Goal: Information Seeking & Learning: Learn about a topic

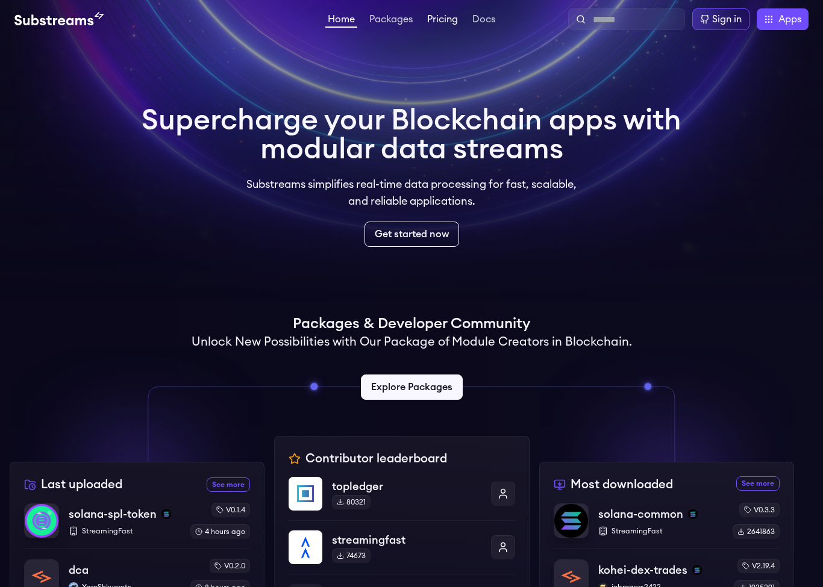
click at [439, 25] on link "Pricing" at bounding box center [443, 20] width 36 height 12
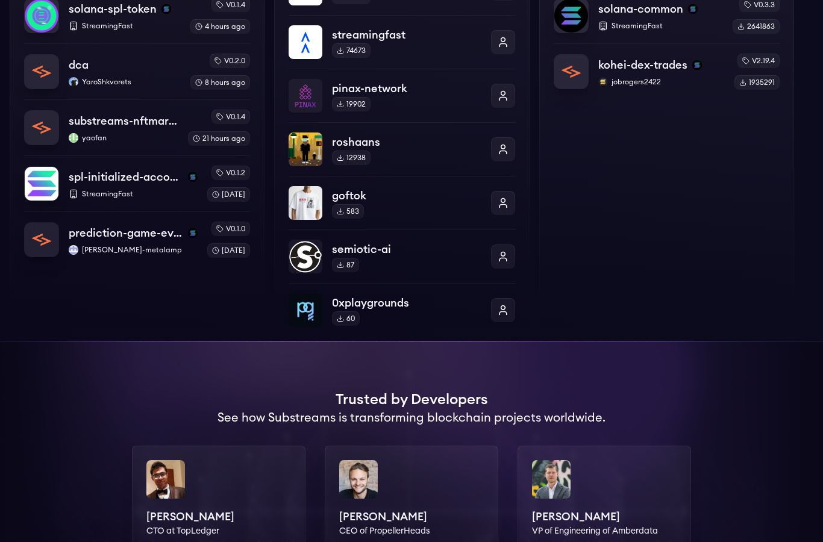
scroll to position [504, 0]
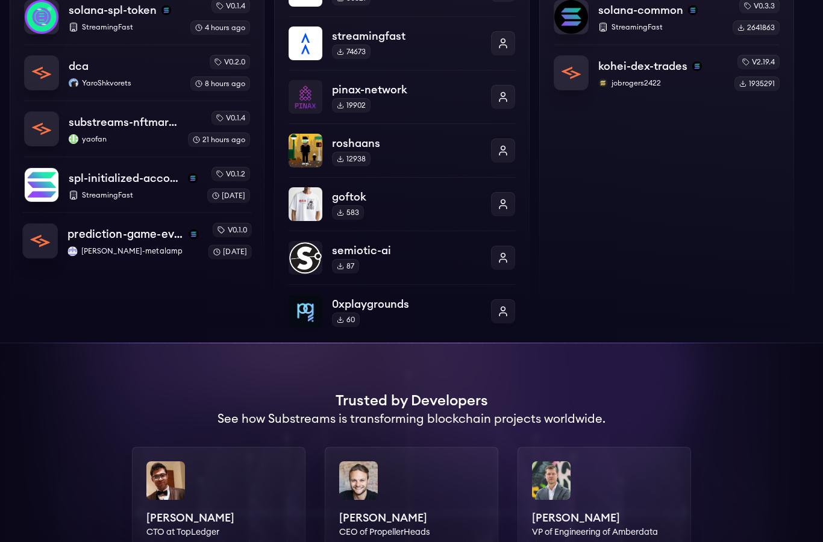
click at [96, 237] on p "prediction-game-events" at bounding box center [125, 234] width 116 height 17
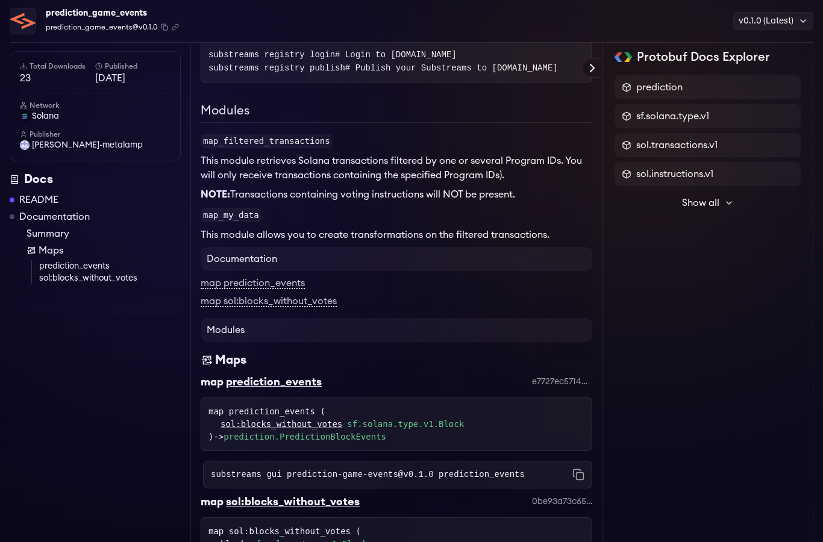
scroll to position [250, 0]
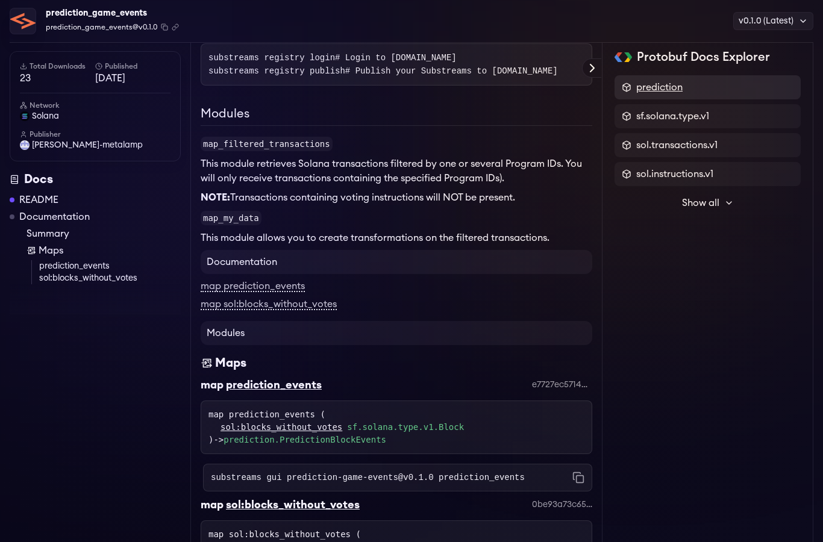
click at [661, 93] on span "prediction" at bounding box center [659, 87] width 46 height 14
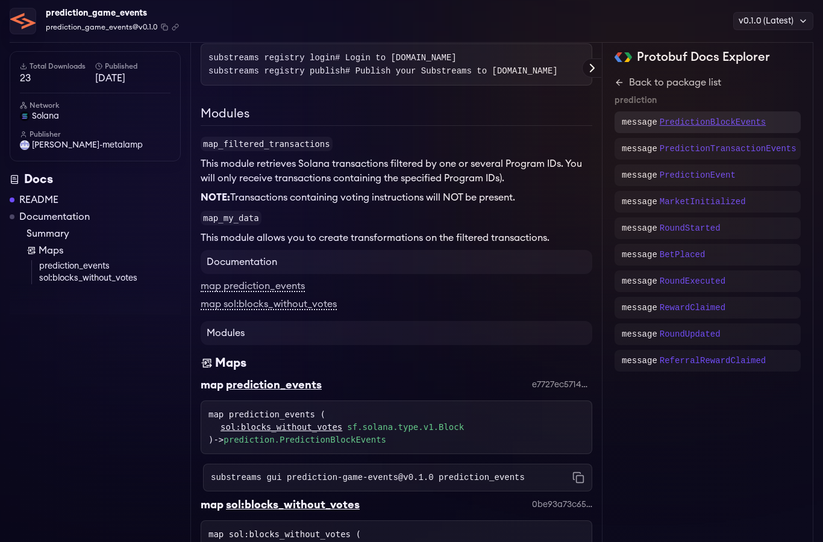
click at [727, 117] on p "PredictionBlockEvents" at bounding box center [712, 122] width 106 height 12
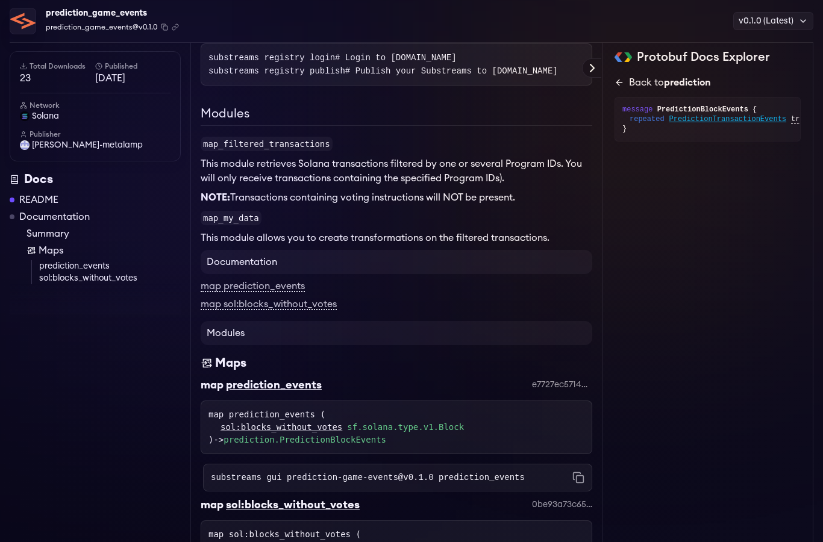
click at [624, 83] on link "Back to prediction" at bounding box center [707, 82] width 186 height 14
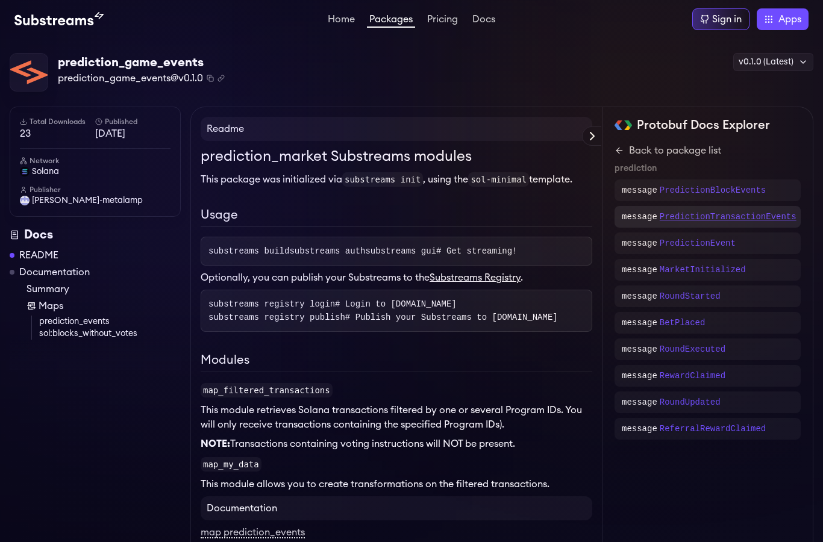
click at [779, 213] on p "PredictionTransactionEvents" at bounding box center [727, 217] width 137 height 12
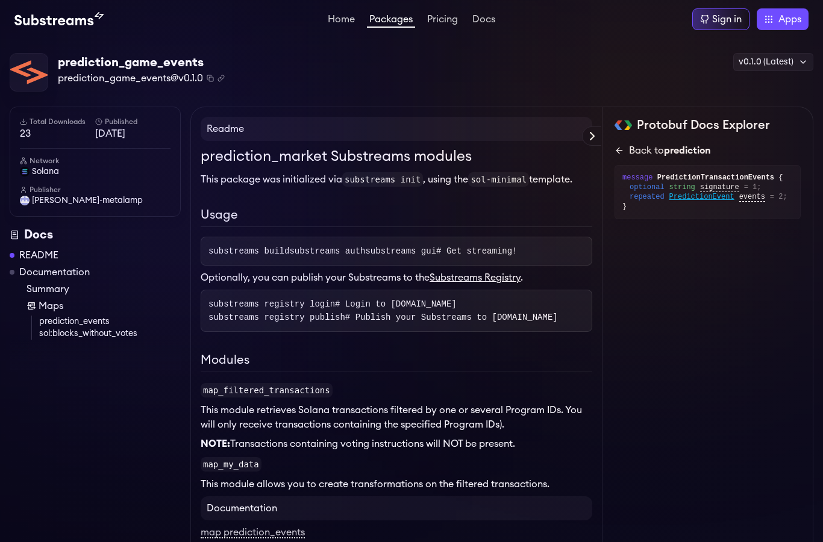
click at [636, 149] on div "Back to prediction" at bounding box center [670, 150] width 82 height 14
